Goal: Obtain resource: Obtain resource

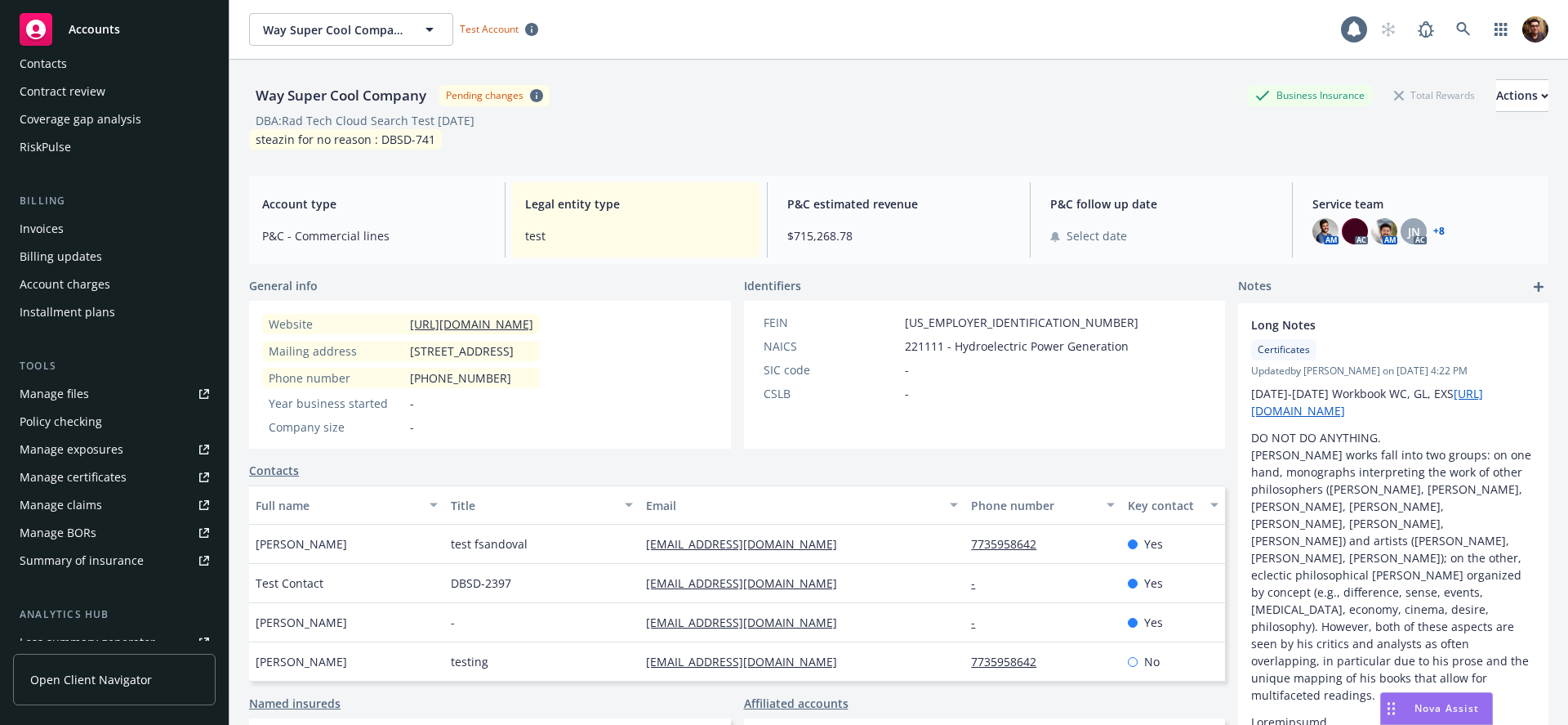
scroll to position [395, 0]
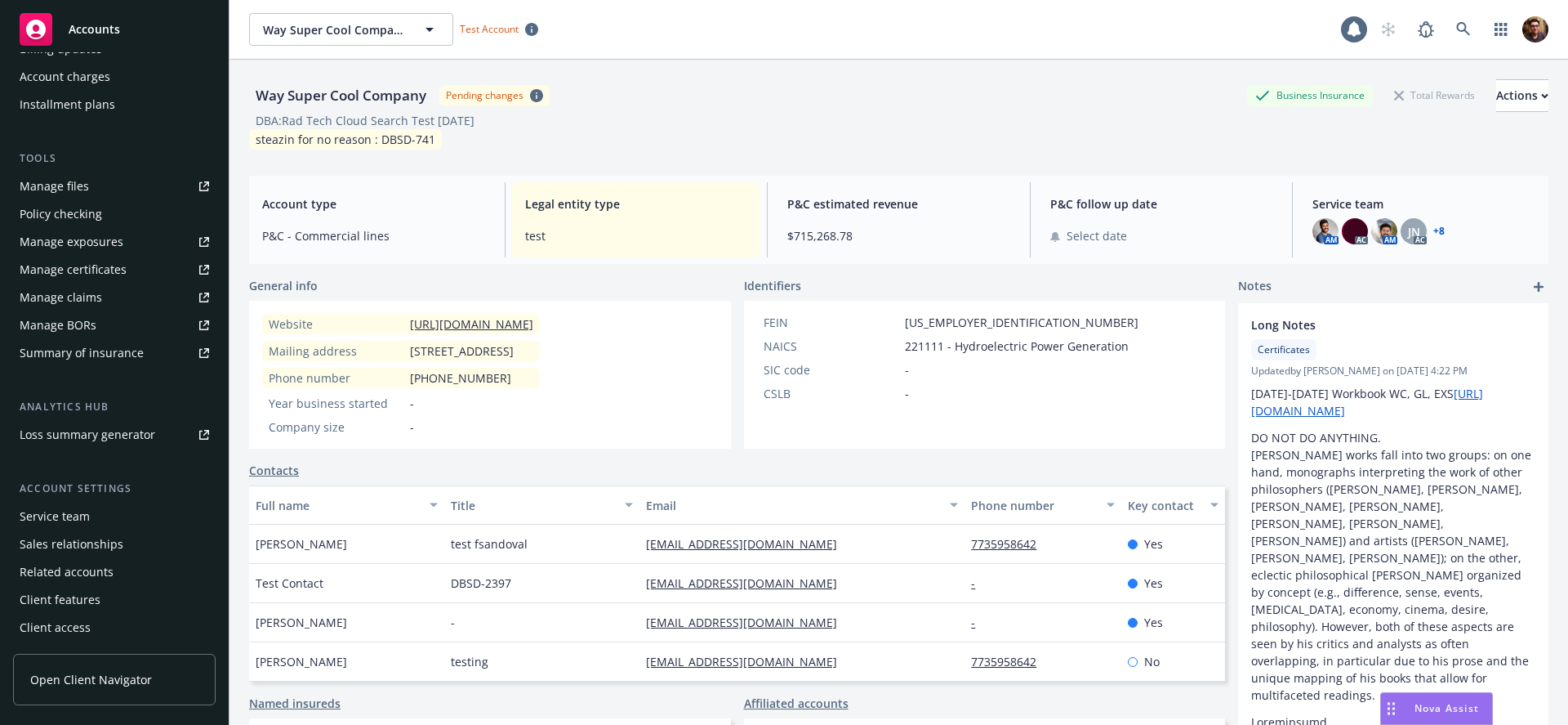
click at [98, 689] on link "Open Client Navigator" at bounding box center [114, 680] width 203 height 51
click at [111, 272] on div "Manage certificates" at bounding box center [73, 270] width 107 height 27
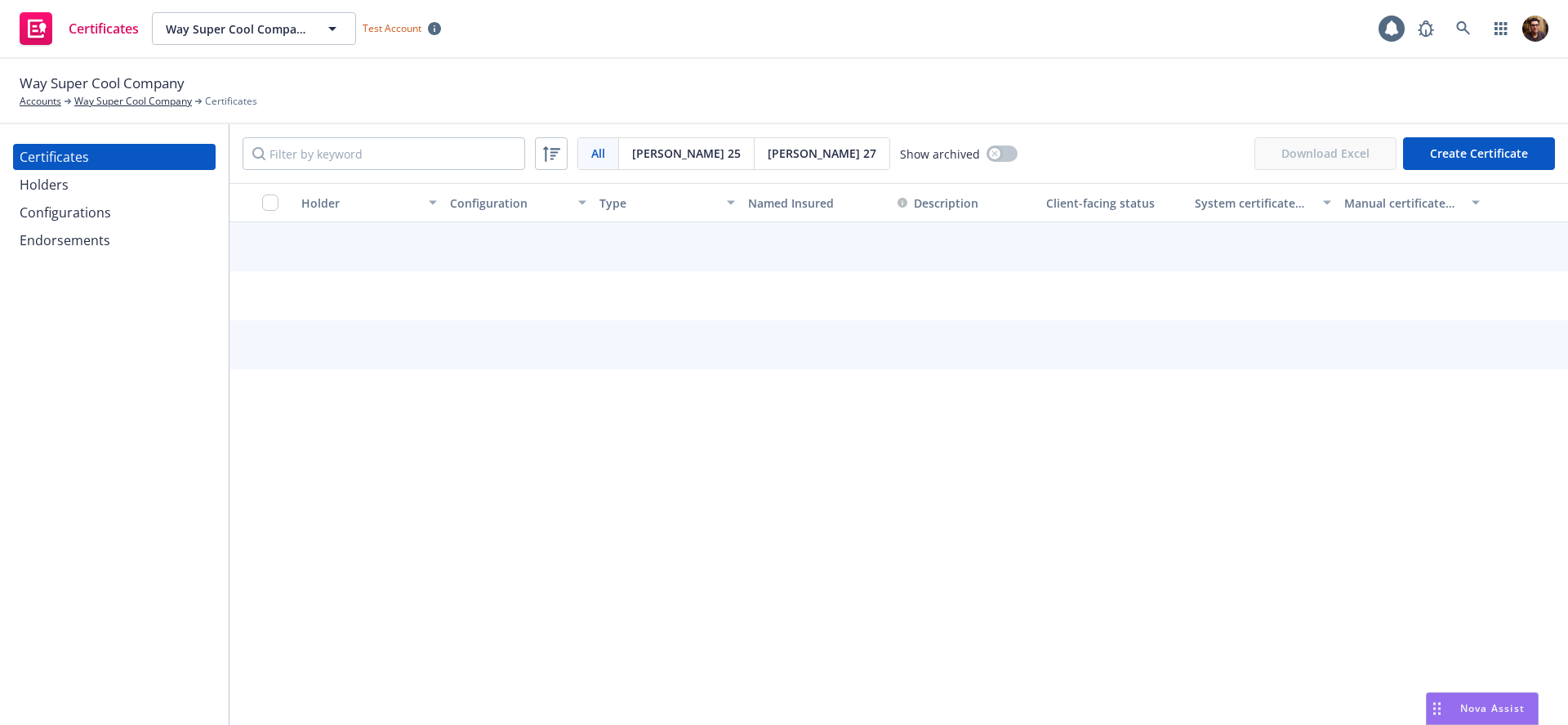
click at [768, 152] on span "Acord 27" at bounding box center [822, 152] width 108 height 17
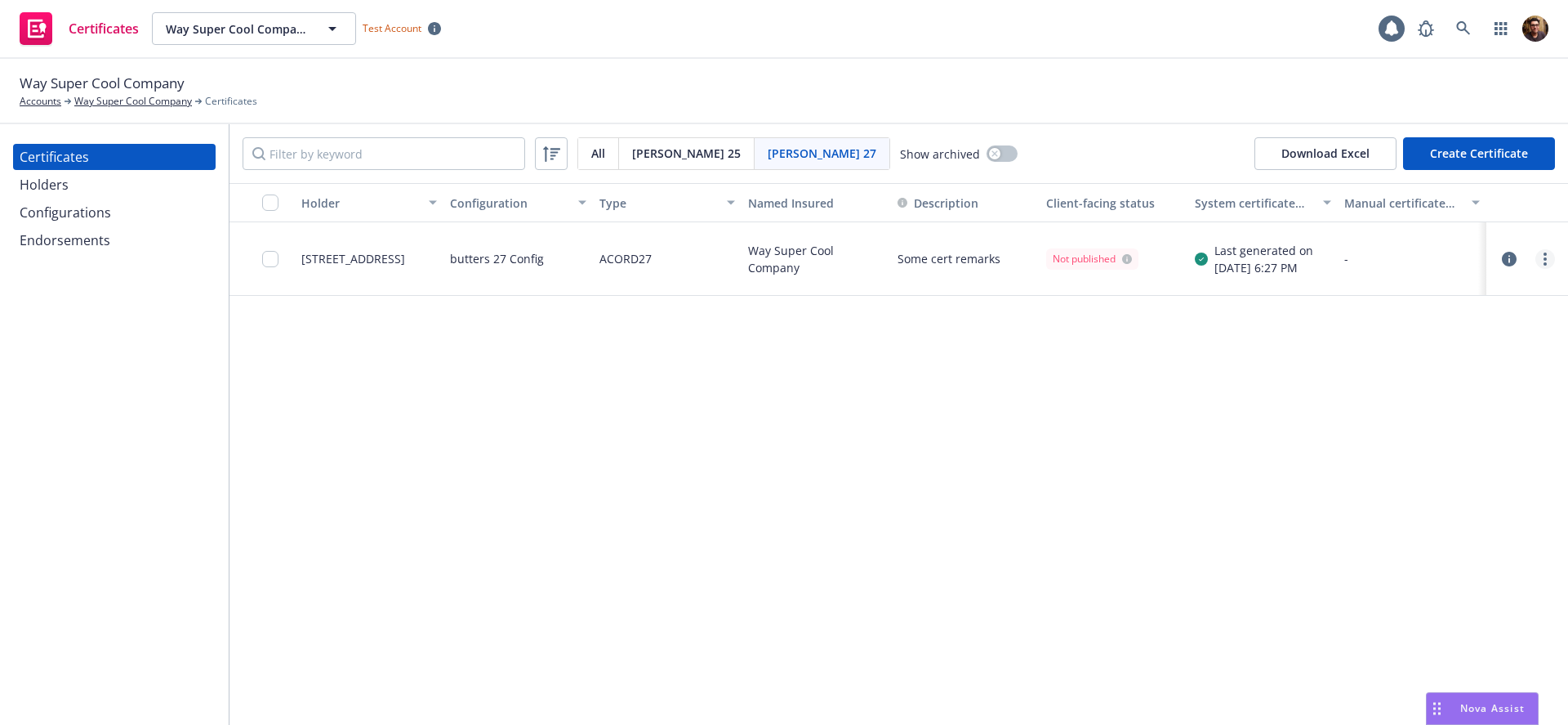
click at [1541, 255] on link "more" at bounding box center [1545, 259] width 20 height 20
click at [1354, 553] on link "Preview a new version" at bounding box center [1423, 554] width 261 height 32
